Goal: Task Accomplishment & Management: Manage account settings

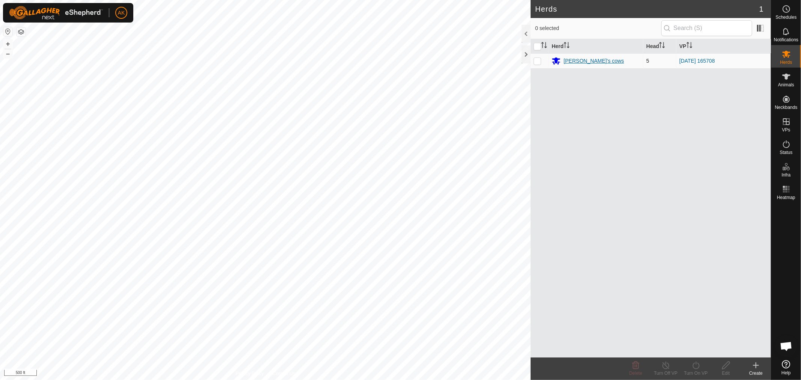
click at [580, 57] on div "[PERSON_NAME]'s cows" at bounding box center [593, 61] width 60 height 8
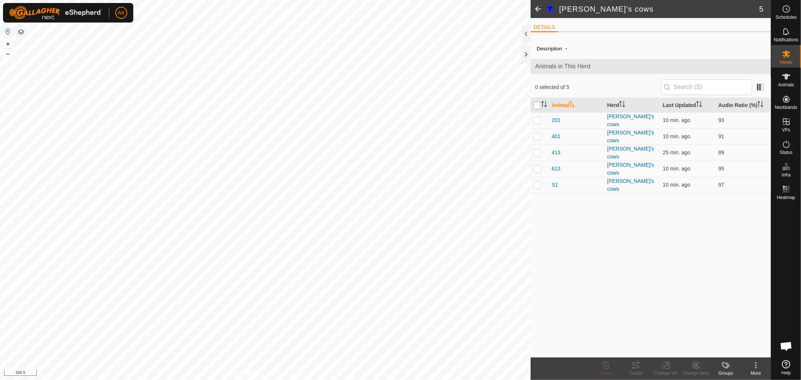
click at [536, 102] on input "checkbox" at bounding box center [537, 106] width 8 height 8
checkbox input "true"
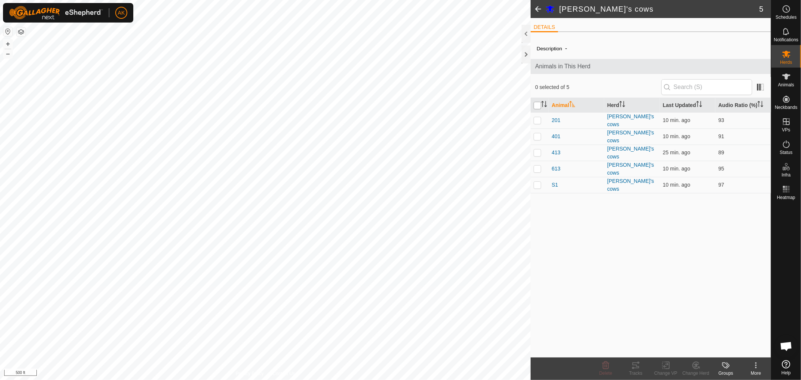
checkbox input "true"
click at [636, 366] on icon at bounding box center [635, 365] width 7 height 6
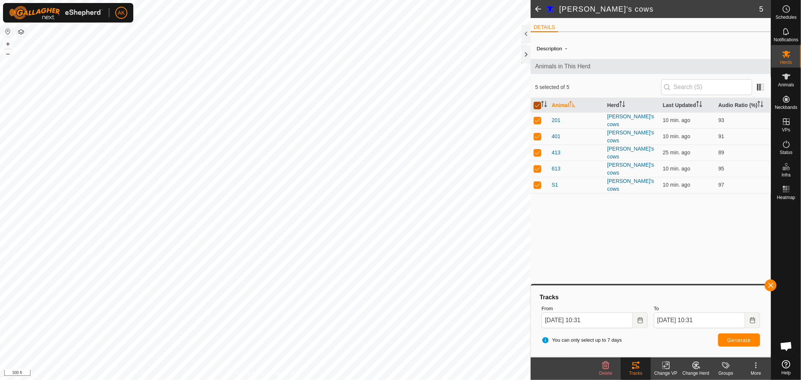
click at [538, 105] on input "checkbox" at bounding box center [537, 106] width 8 height 8
checkbox input "false"
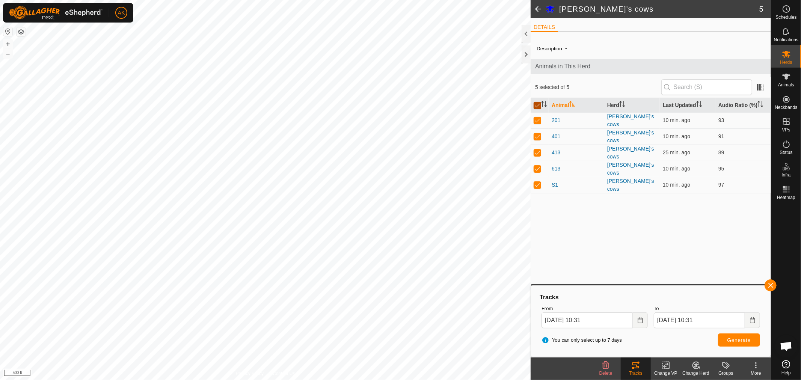
checkbox input "false"
click at [538, 12] on span at bounding box center [537, 9] width 15 height 18
